Goal: Communication & Community: Share content

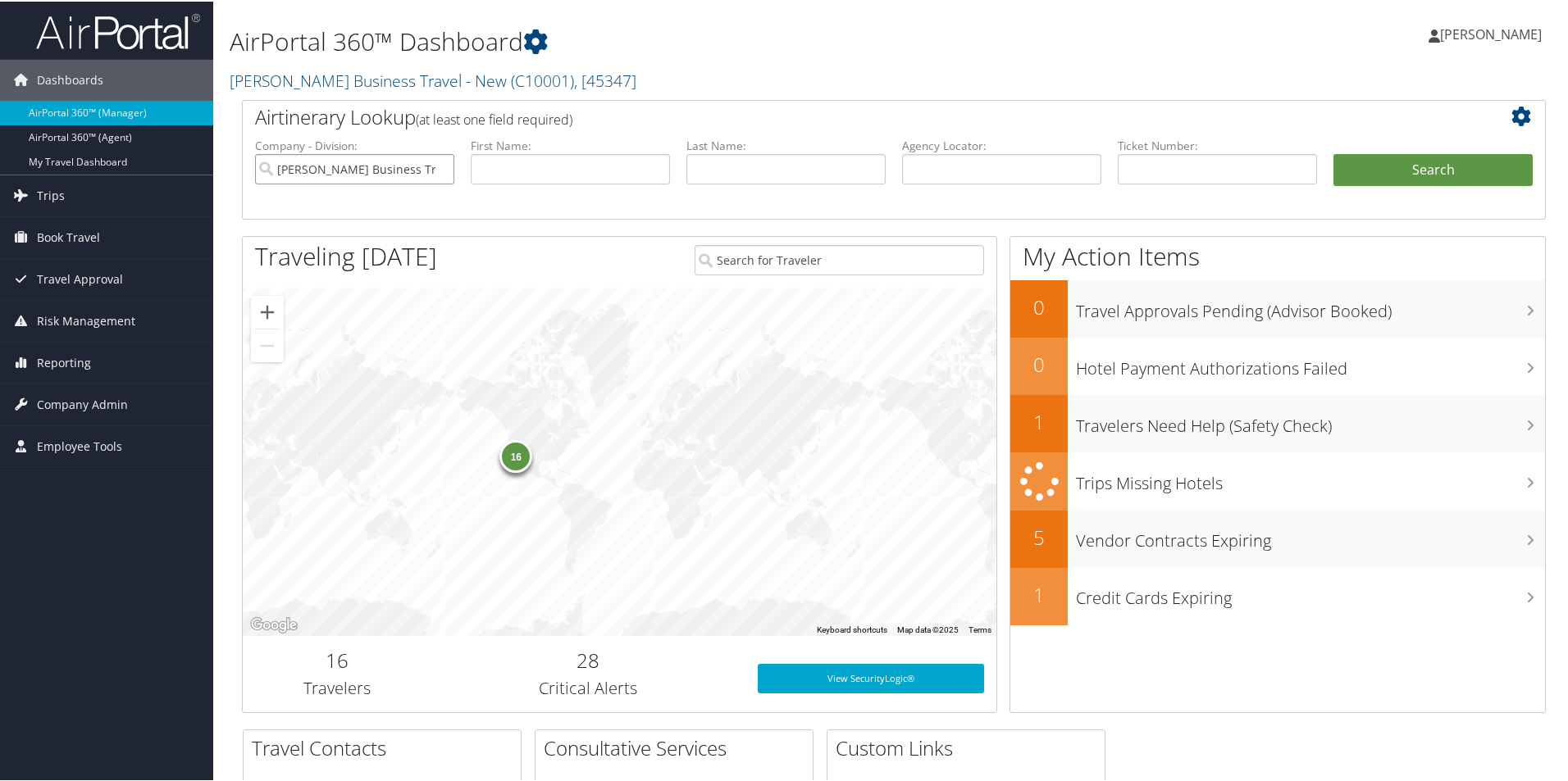
click at [360, 176] on input "Christopherson Business Travel - New" at bounding box center [354, 168] width 199 height 30
click at [921, 167] on input "text" at bounding box center [1001, 168] width 199 height 30
paste input "CB1JGV"
type input "CB1JGV"
click at [1368, 171] on button "Search" at bounding box center [1432, 169] width 199 height 32
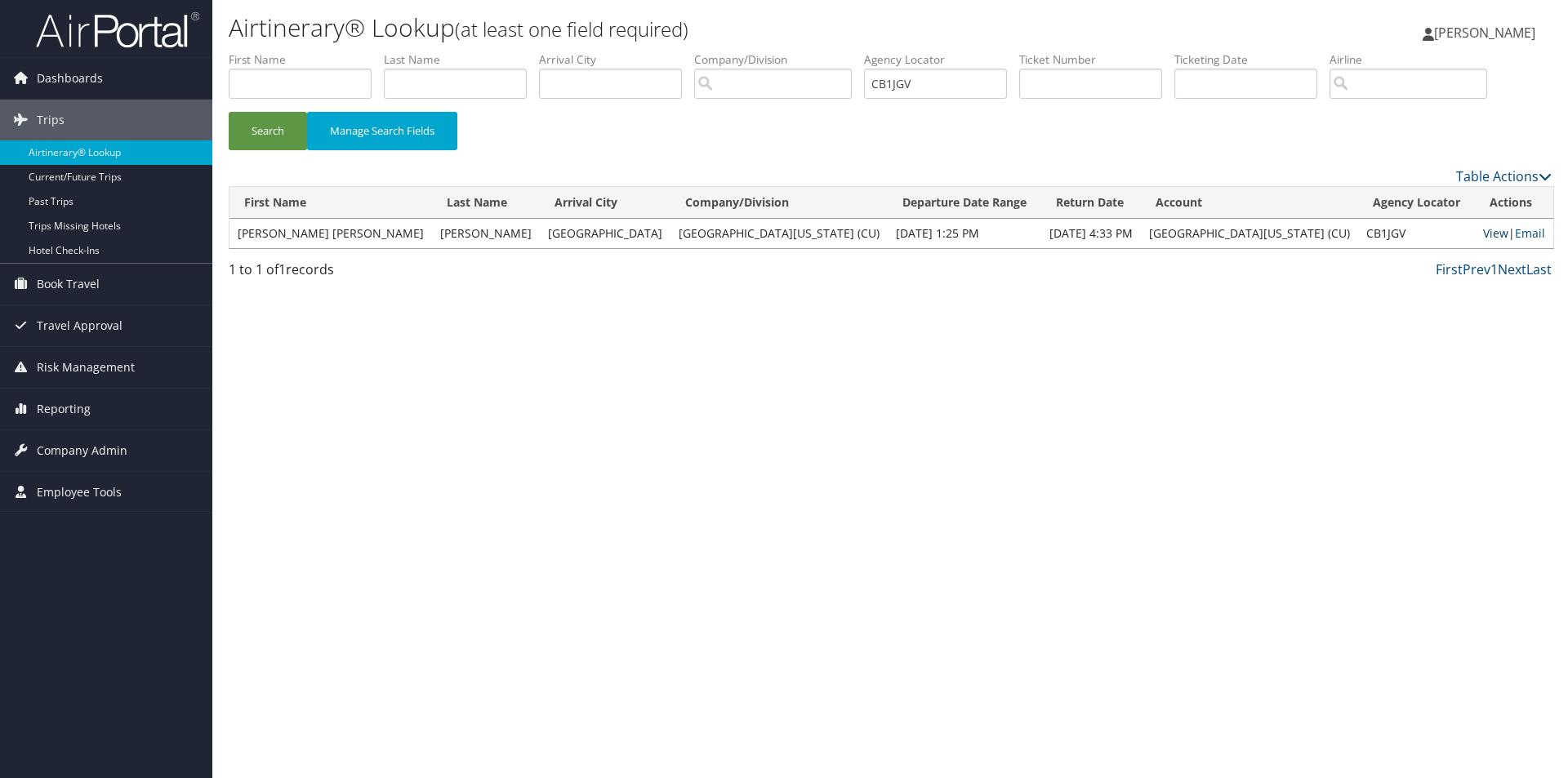
click at [1483, 232] on link "View" at bounding box center [1496, 233] width 25 height 16
click at [1483, 227] on link "View" at bounding box center [1496, 233] width 25 height 16
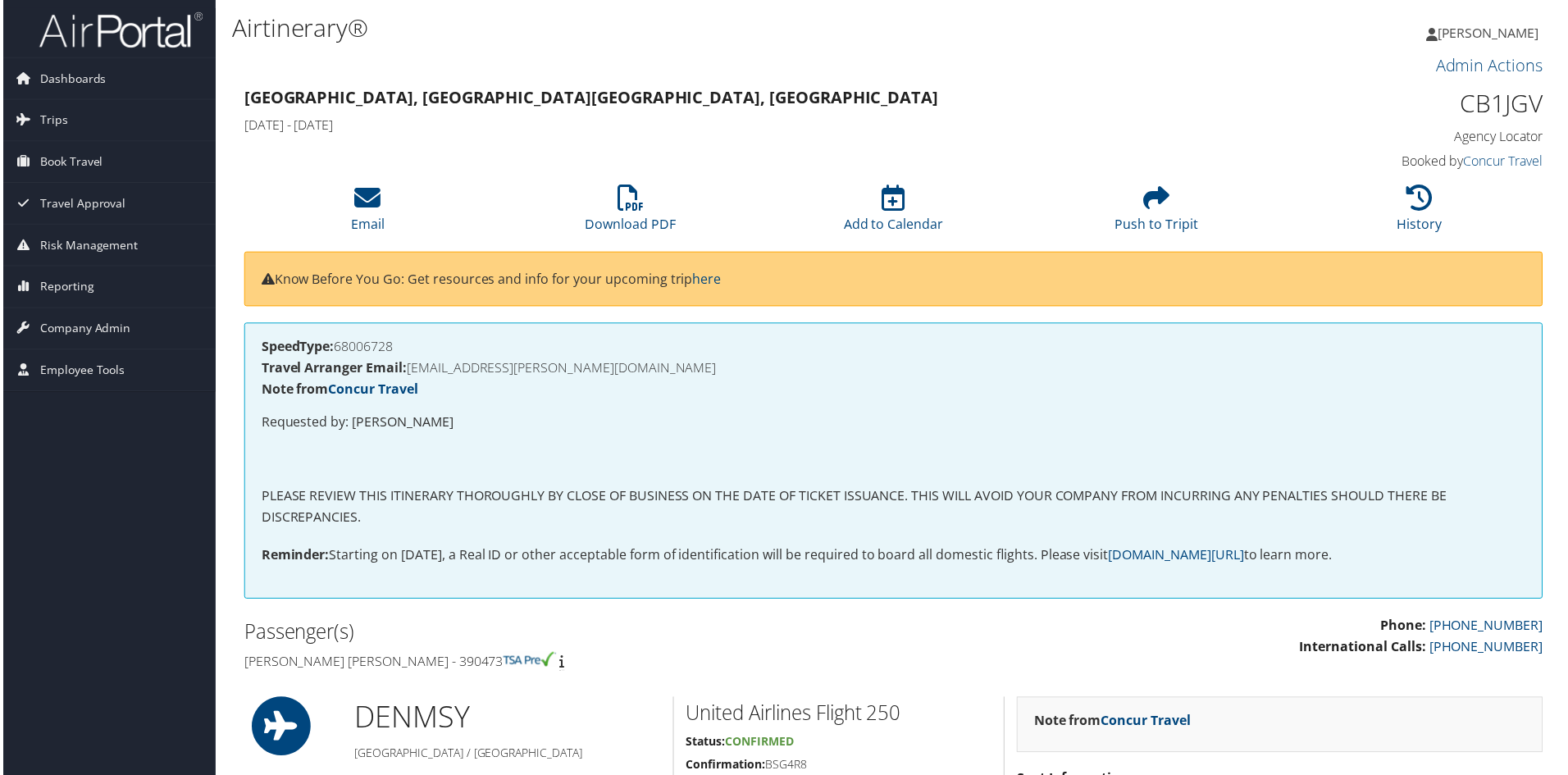
click at [672, 370] on h4 "Travel Arranger Email: KERIAYN.SCHAFER@CUANSCHUTZ.EDU" at bounding box center [893, 368] width 1269 height 13
click at [364, 210] on icon at bounding box center [366, 198] width 26 height 26
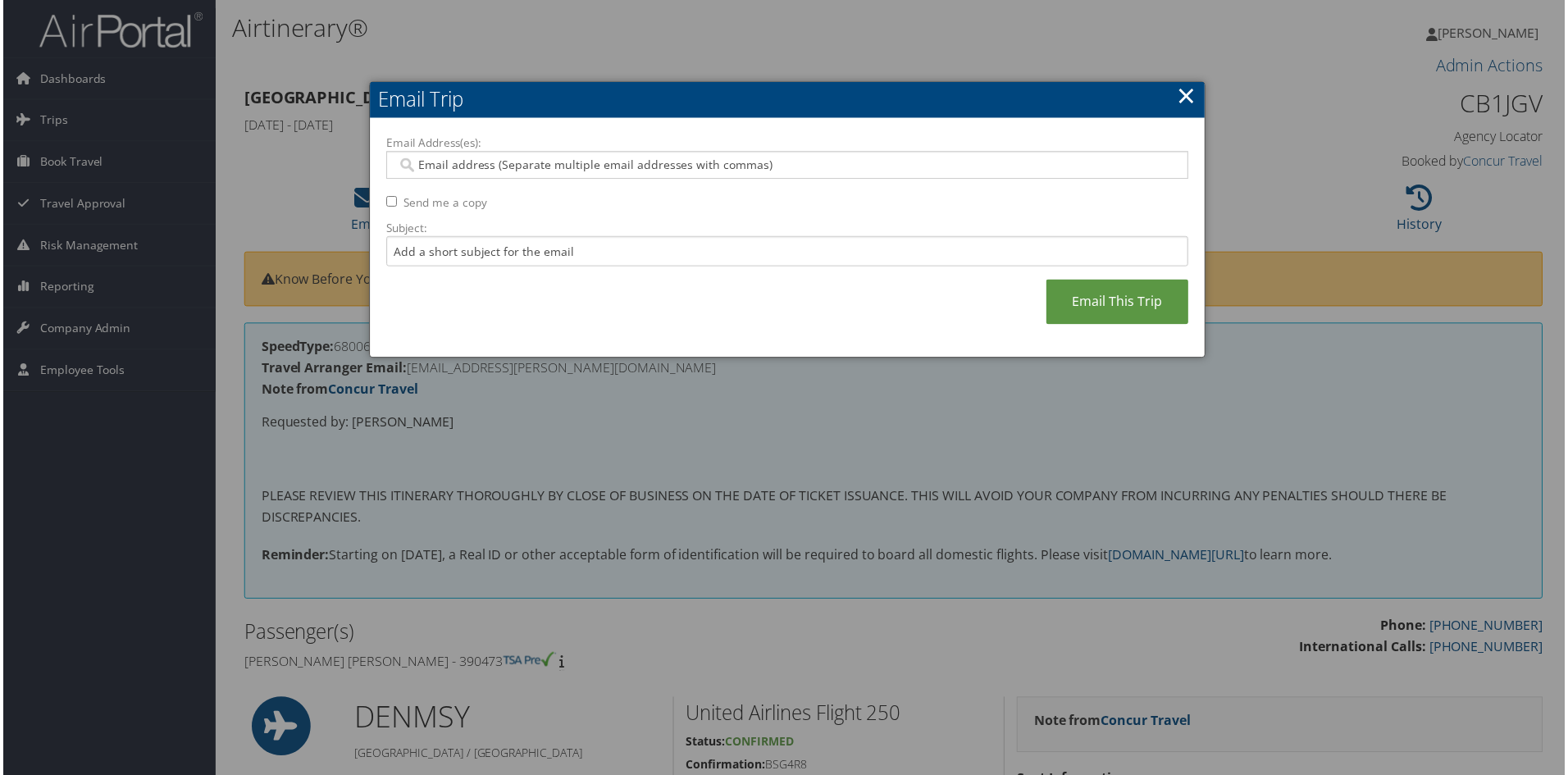
click at [420, 165] on input "Email Address(es):" at bounding box center [786, 166] width 783 height 17
paste input "[EMAIL_ADDRESS][PERSON_NAME][DOMAIN_NAME]"
type input "[EMAIL_ADDRESS][PERSON_NAME][DOMAIN_NAME]"
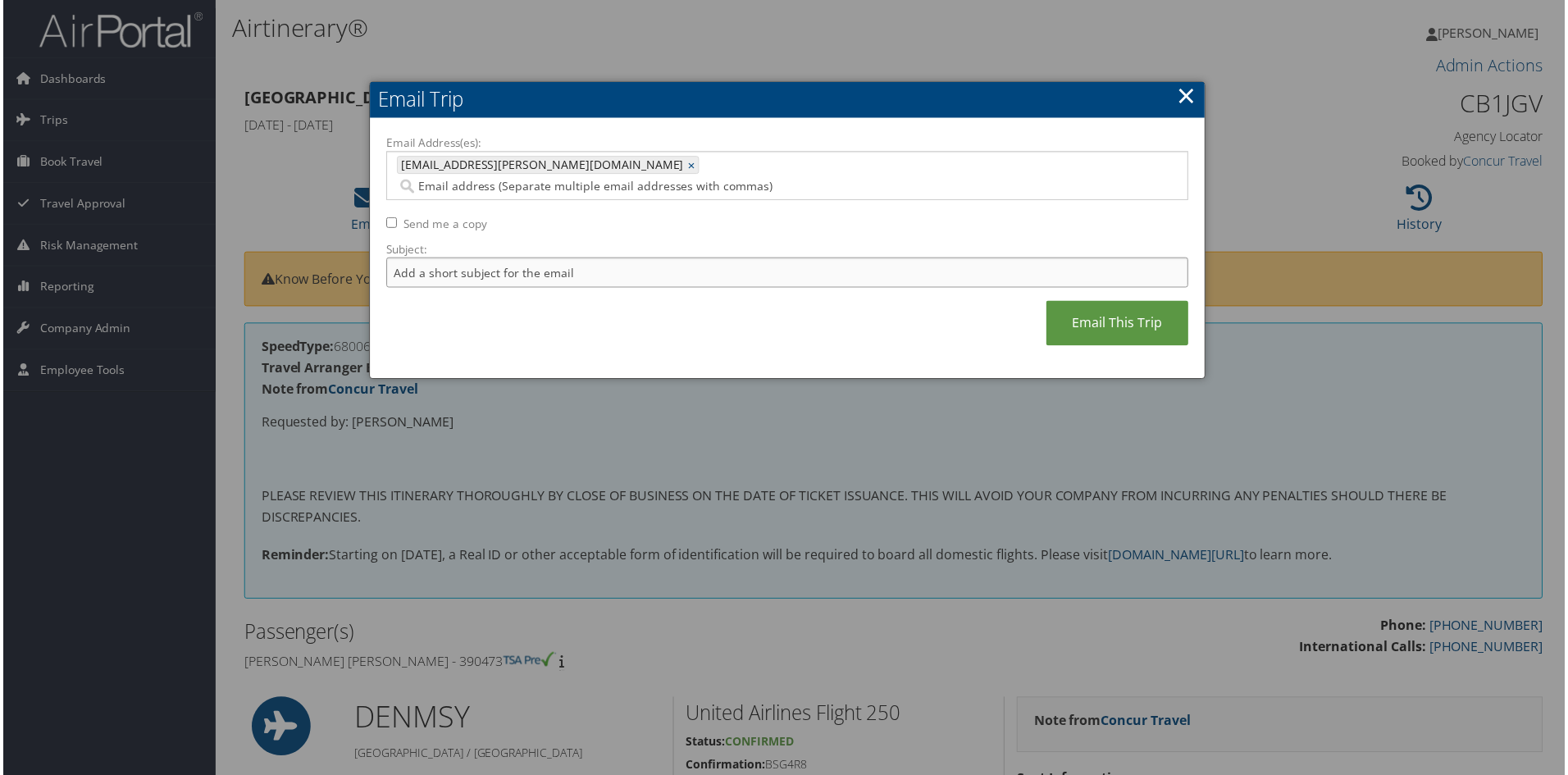
drag, startPoint x: 409, startPoint y: 250, endPoint x: 412, endPoint y: 241, distance: 9.5
click at [411, 259] on input "Subject:" at bounding box center [787, 273] width 806 height 30
click at [498, 259] on input "exchange for" at bounding box center [787, 273] width 806 height 30
paste input "[PERSON_NAME] [PERSON_NAME]"
type input "exchange for [PERSON_NAME] [PERSON_NAME]"
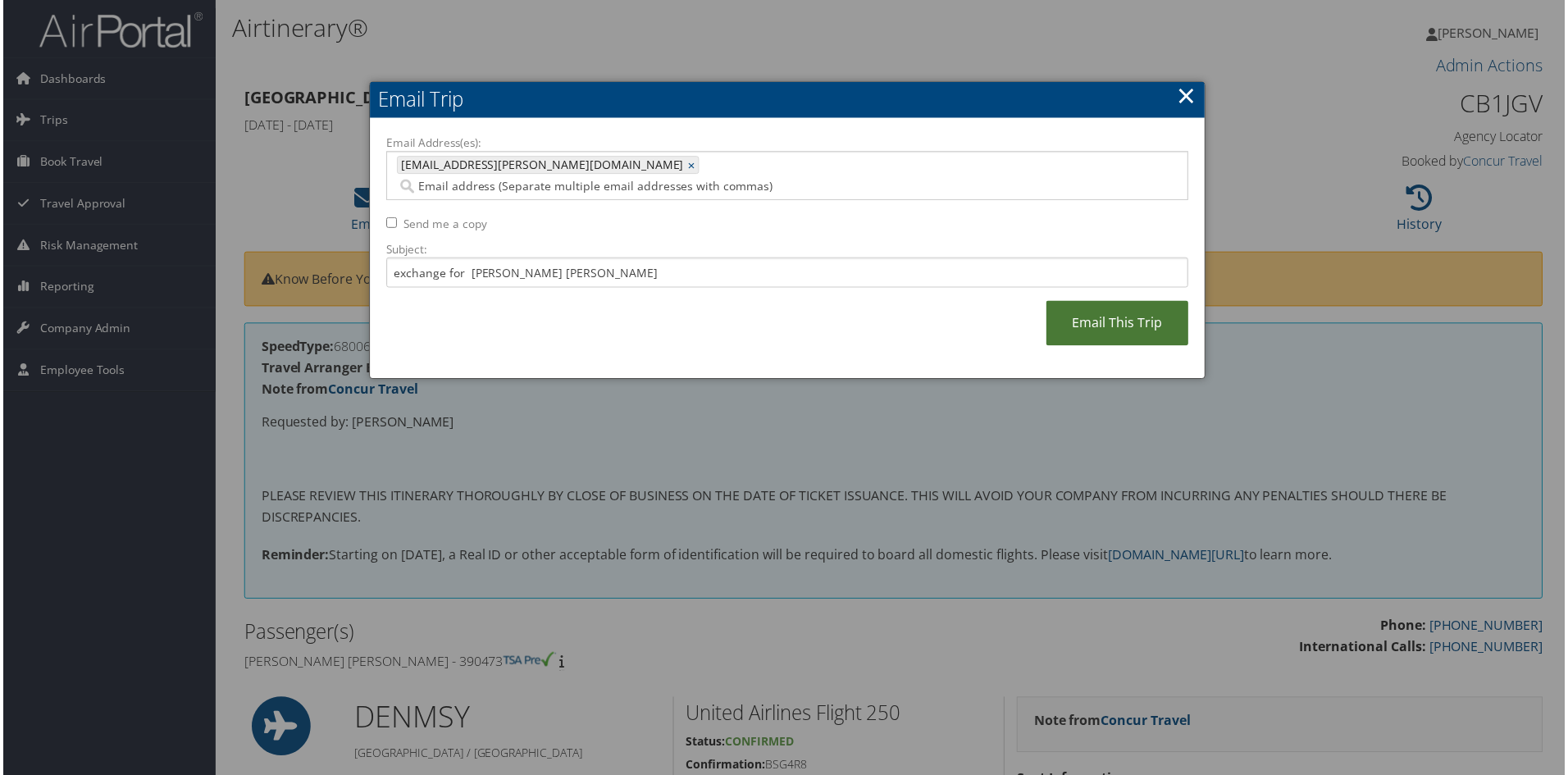
click at [1120, 306] on link "Email This Trip" at bounding box center [1118, 324] width 143 height 45
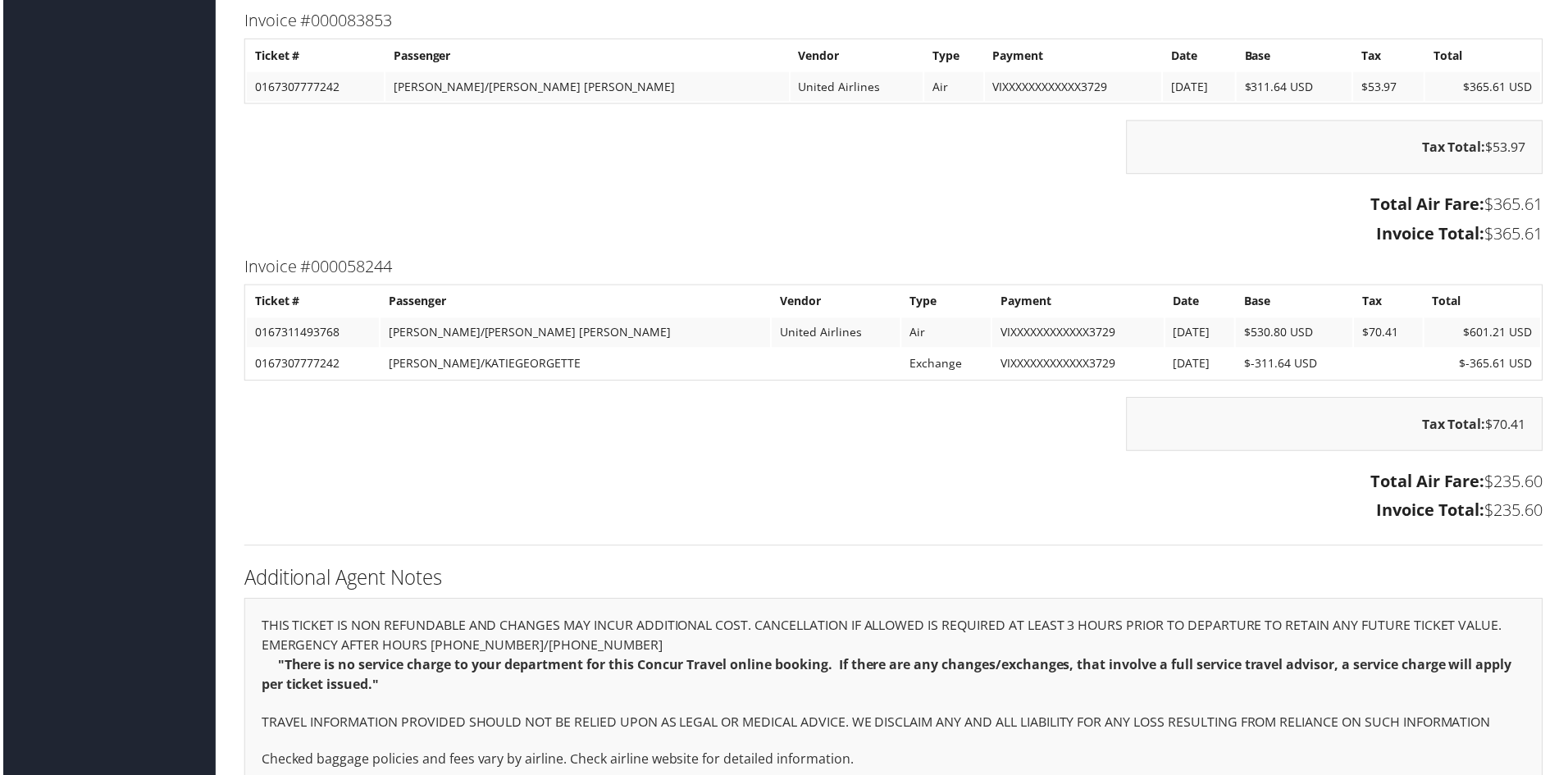
scroll to position [1439, 0]
